Goal: Task Accomplishment & Management: Use online tool/utility

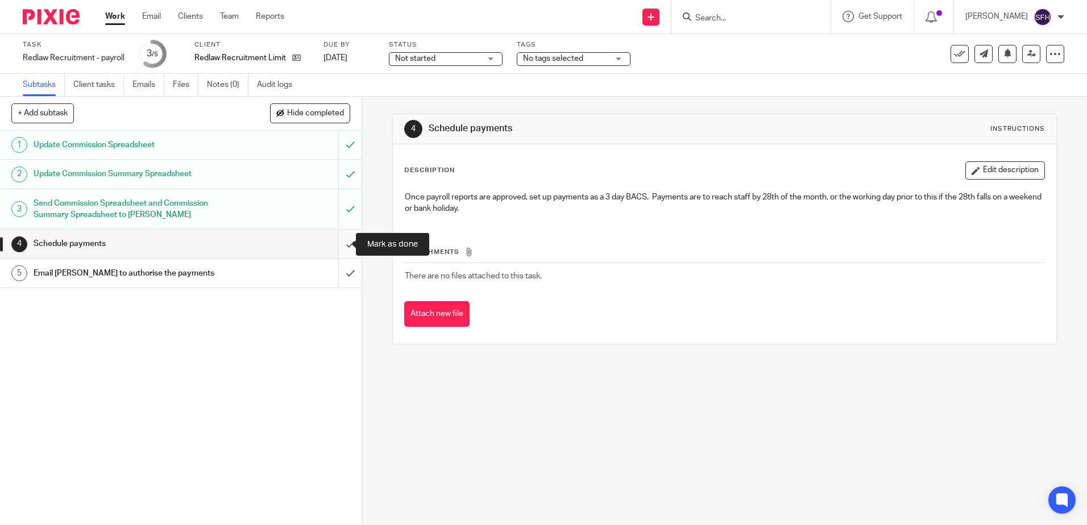
click at [343, 242] on input "submit" at bounding box center [181, 244] width 362 height 28
click at [334, 270] on input "submit" at bounding box center [181, 273] width 362 height 28
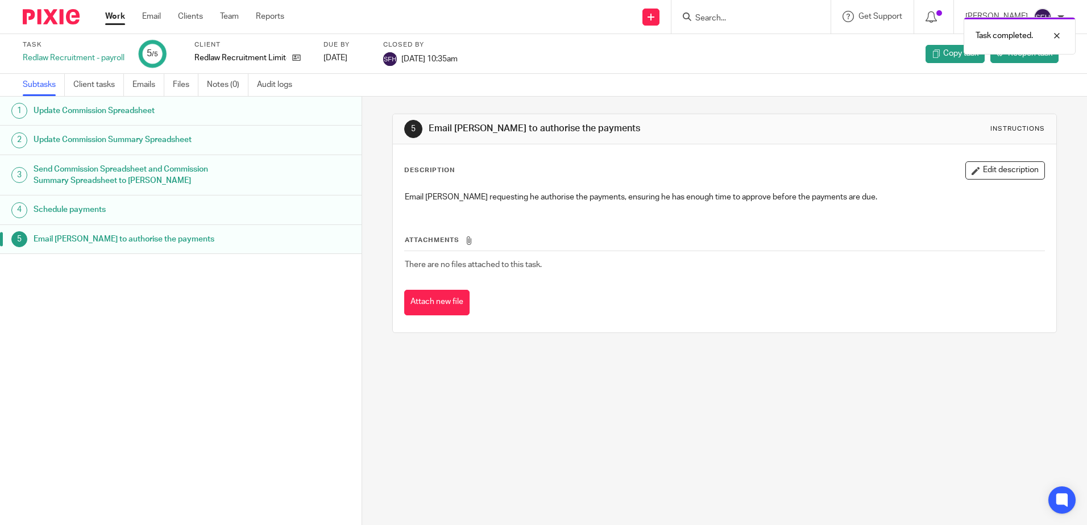
click at [102, 12] on div "Work Email Clients Team Reports Work Email Clients Team Reports Settings" at bounding box center [197, 17] width 207 height 34
click at [105, 14] on link "Work" at bounding box center [115, 16] width 20 height 11
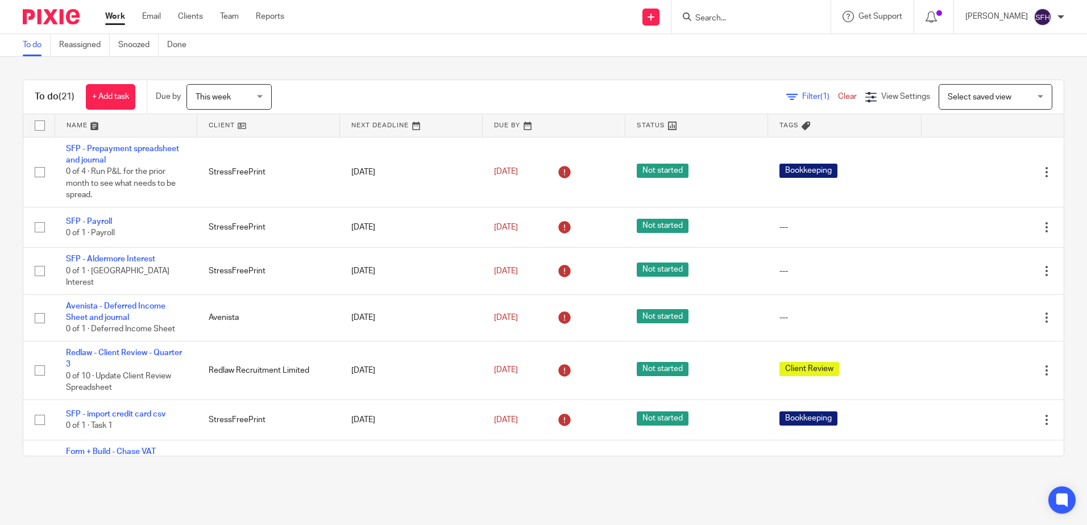
click at [261, 119] on link at bounding box center [268, 125] width 142 height 23
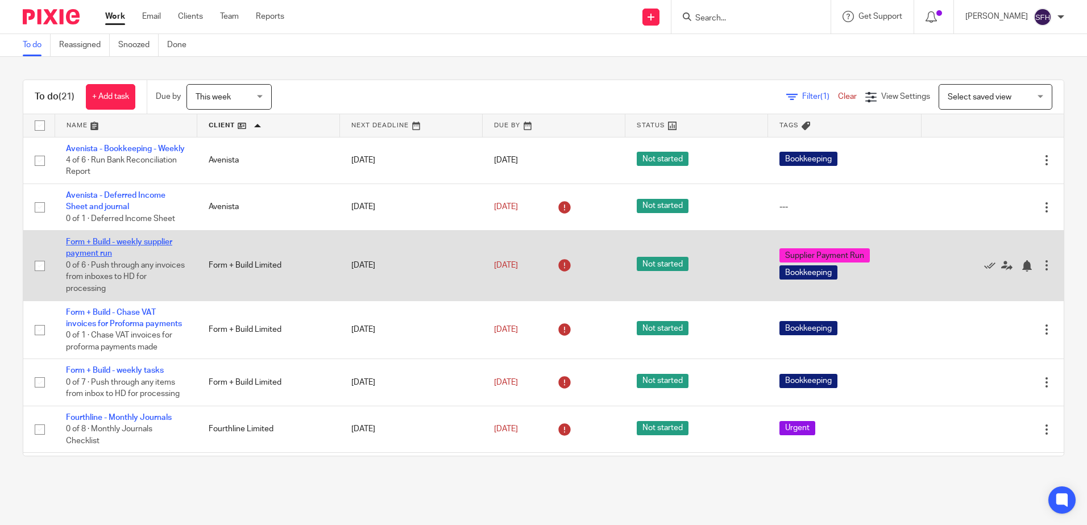
click at [130, 255] on link "Form + Build - weekly supplier payment run" at bounding box center [119, 247] width 106 height 19
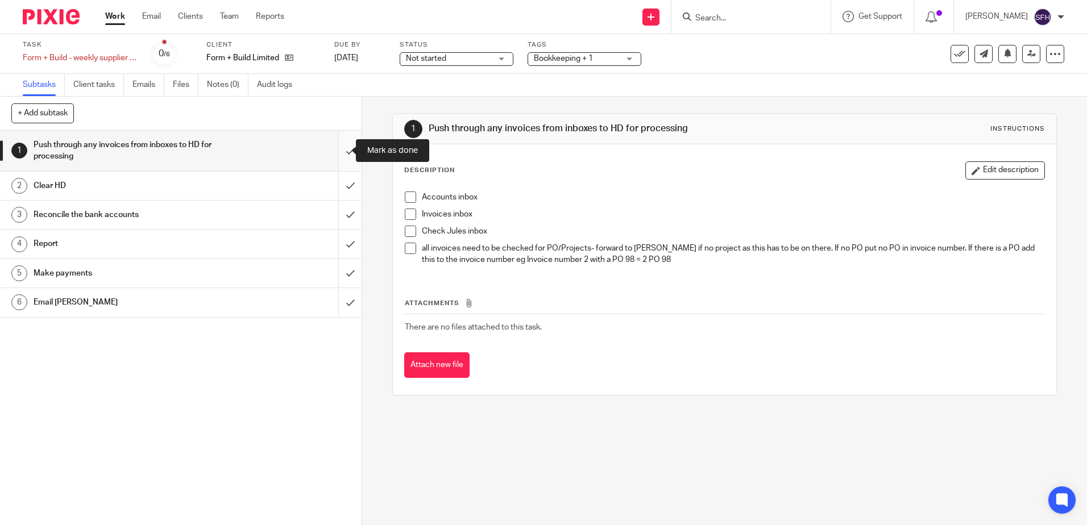
click at [338, 152] on input "submit" at bounding box center [181, 151] width 362 height 40
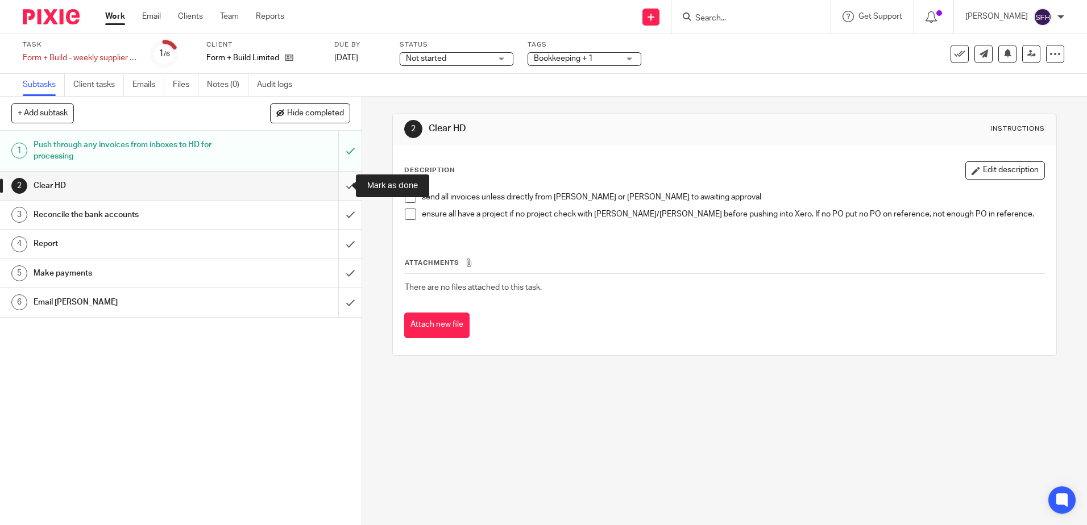
click at [344, 181] on input "submit" at bounding box center [181, 186] width 362 height 28
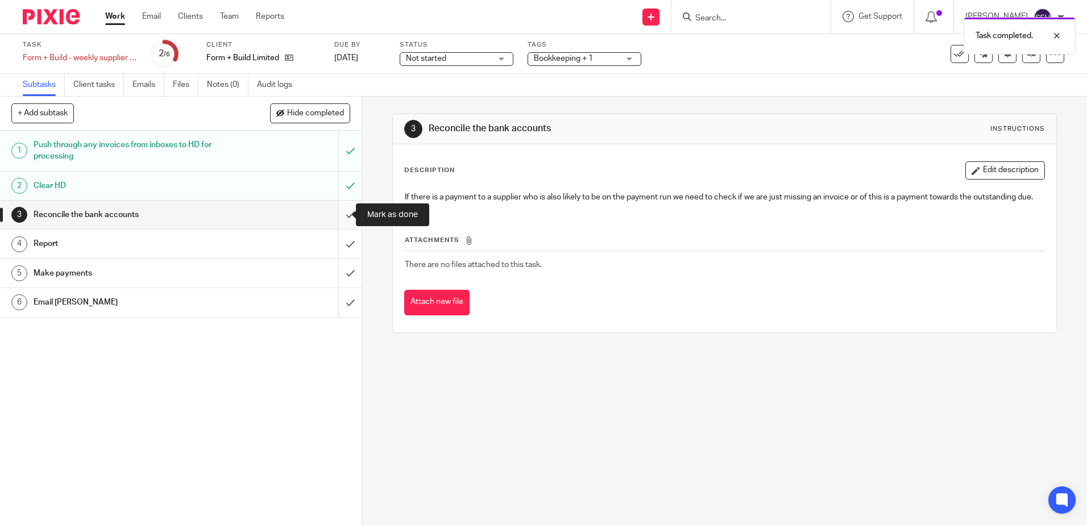
click at [337, 208] on input "submit" at bounding box center [181, 215] width 362 height 28
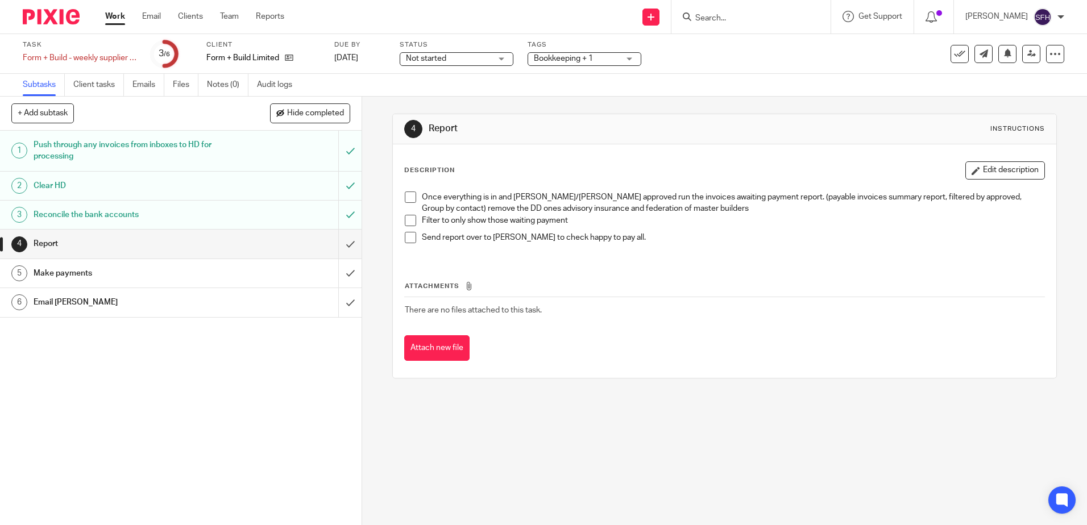
click at [406, 195] on span at bounding box center [410, 197] width 11 height 11
click at [410, 222] on span at bounding box center [410, 220] width 11 height 11
click at [405, 242] on span at bounding box center [410, 237] width 11 height 11
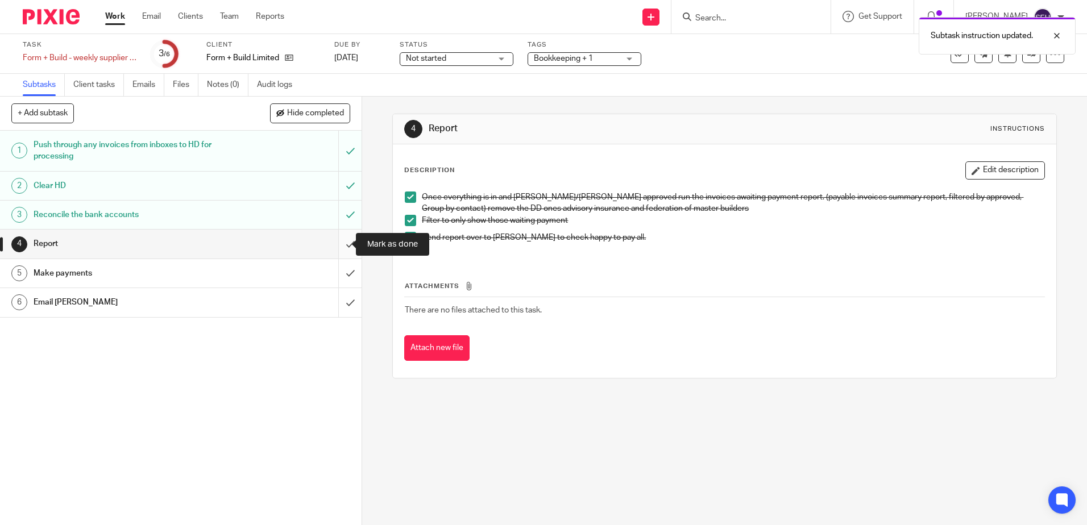
click at [333, 243] on input "submit" at bounding box center [181, 244] width 362 height 28
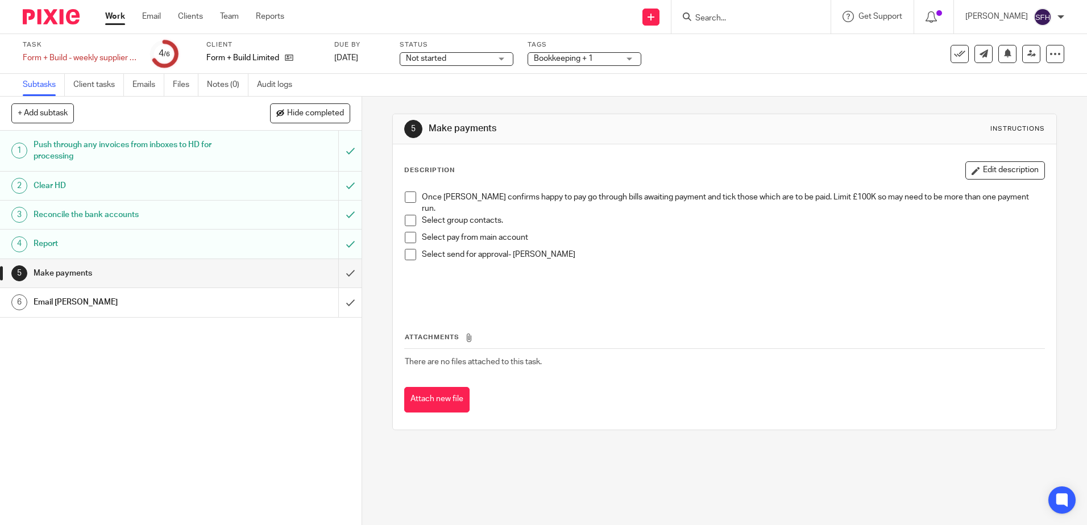
click at [119, 22] on link "Work" at bounding box center [115, 16] width 20 height 11
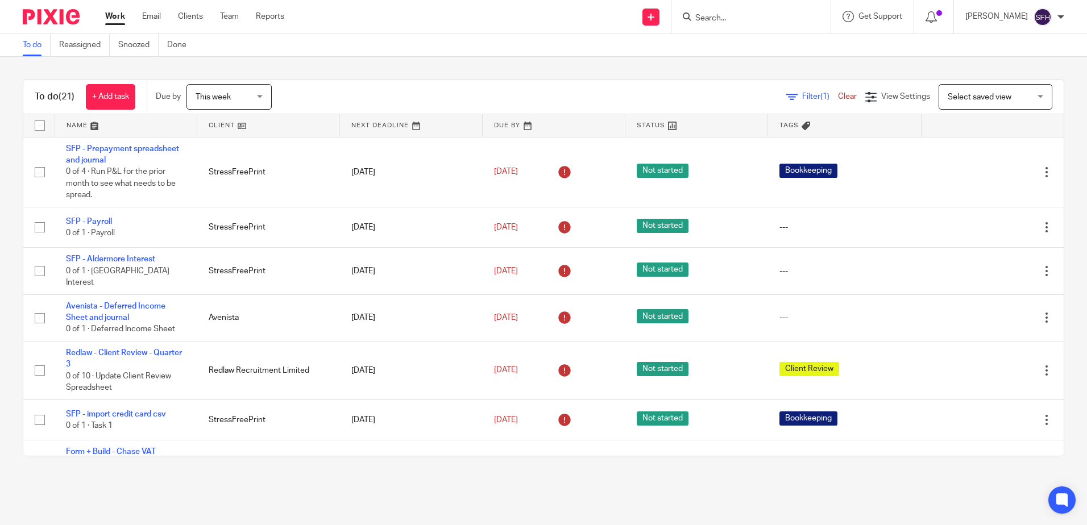
click at [285, 124] on link at bounding box center [268, 125] width 142 height 23
